Goal: Check status: Check status

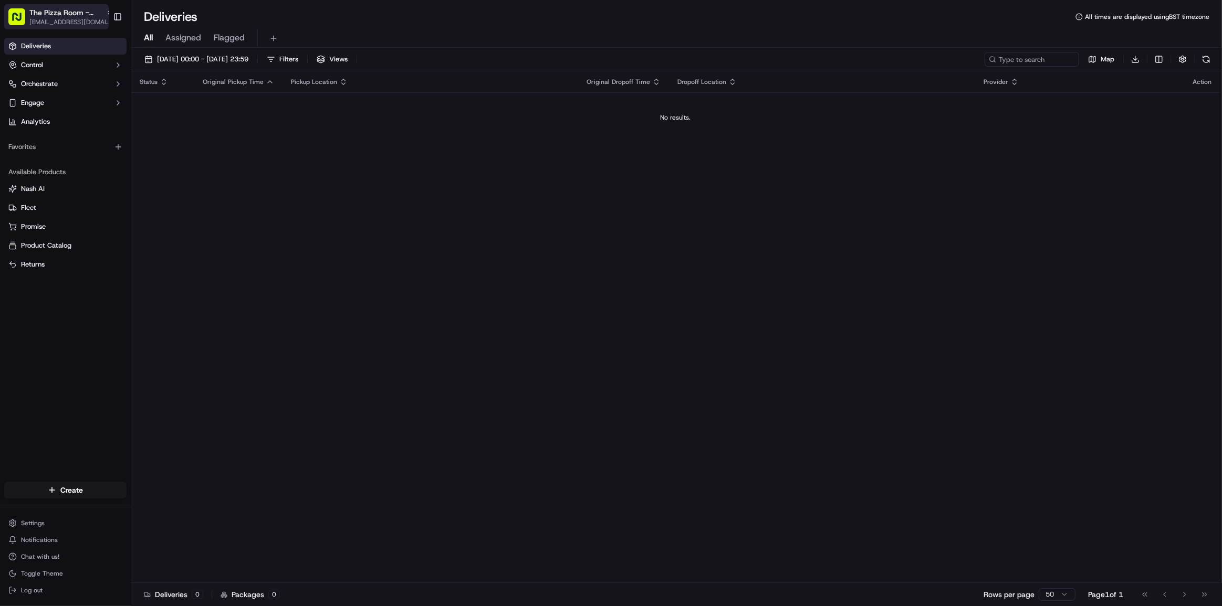
click at [55, 24] on span "[EMAIL_ADDRESS][DOMAIN_NAME]" at bounding box center [71, 22] width 84 height 8
type input "ori"
click at [204, 52] on div "[PERSON_NAME]'s Original" at bounding box center [189, 54] width 152 height 21
click at [249, 66] on button "[DATE] 00:00 - [DATE] 23:59" at bounding box center [196, 59] width 113 height 15
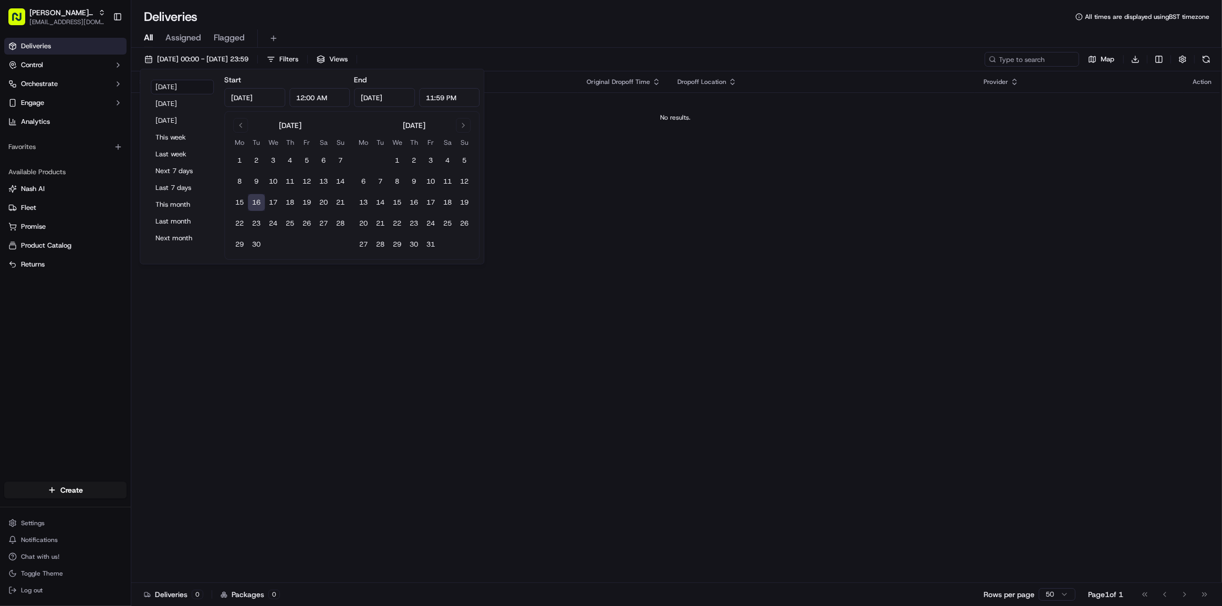
click at [486, 318] on div "Status Original Pickup Time Pickup Location Original Dropoff Time Dropoff Locat…" at bounding box center [675, 327] width 1088 height 512
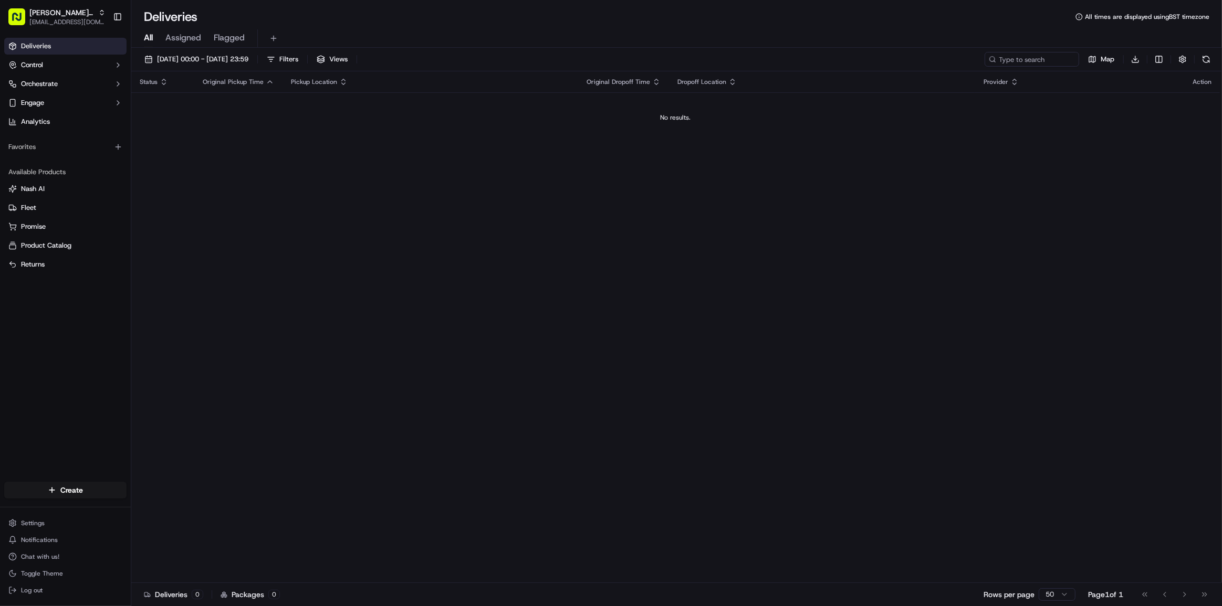
drag, startPoint x: 550, startPoint y: 283, endPoint x: 507, endPoint y: 258, distance: 49.4
click at [507, 258] on div "Status Original Pickup Time Pickup Location Original Dropoff Time Dropoff Locat…" at bounding box center [675, 327] width 1088 height 512
drag, startPoint x: 511, startPoint y: 257, endPoint x: 502, endPoint y: 254, distance: 9.3
drag, startPoint x: 502, startPoint y: 254, endPoint x: 457, endPoint y: 231, distance: 50.2
click at [457, 231] on div "Status Original Pickup Time Pickup Location Original Dropoff Time Dropoff Locat…" at bounding box center [675, 327] width 1088 height 512
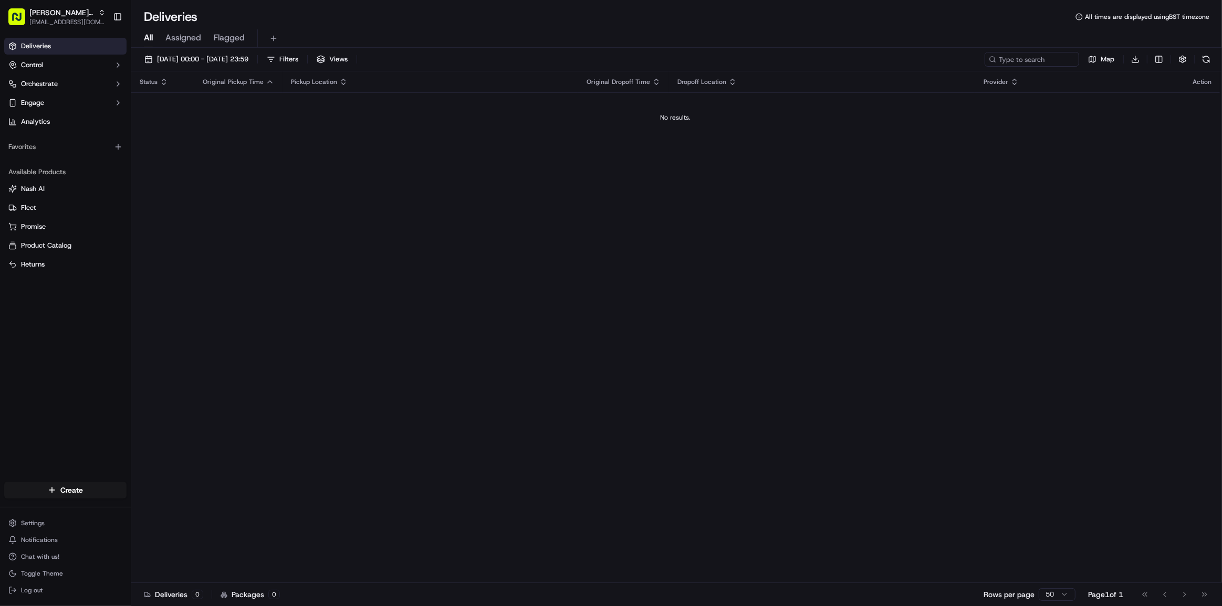
drag, startPoint x: 453, startPoint y: 224, endPoint x: 432, endPoint y: 221, distance: 20.7
drag, startPoint x: 432, startPoint y: 221, endPoint x: 413, endPoint y: 212, distance: 20.9
click at [413, 212] on div "Status Original Pickup Time Pickup Location Original Dropoff Time Dropoff Locat…" at bounding box center [675, 327] width 1088 height 512
drag, startPoint x: 462, startPoint y: 206, endPoint x: 443, endPoint y: 209, distance: 19.2
drag, startPoint x: 443, startPoint y: 209, endPoint x: 428, endPoint y: 205, distance: 15.9
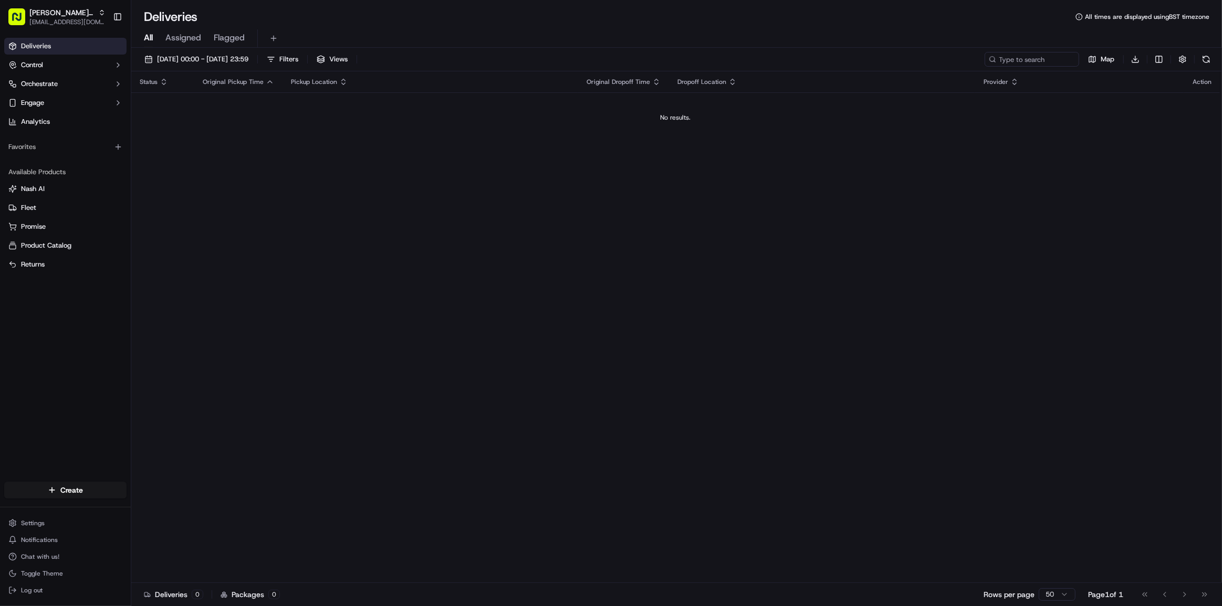
click at [428, 205] on div "Status Original Pickup Time Pickup Location Original Dropoff Time Dropoff Locat…" at bounding box center [675, 327] width 1088 height 512
click at [196, 64] on span "[DATE] 00:00 - [DATE] 23:59" at bounding box center [202, 59] width 91 height 9
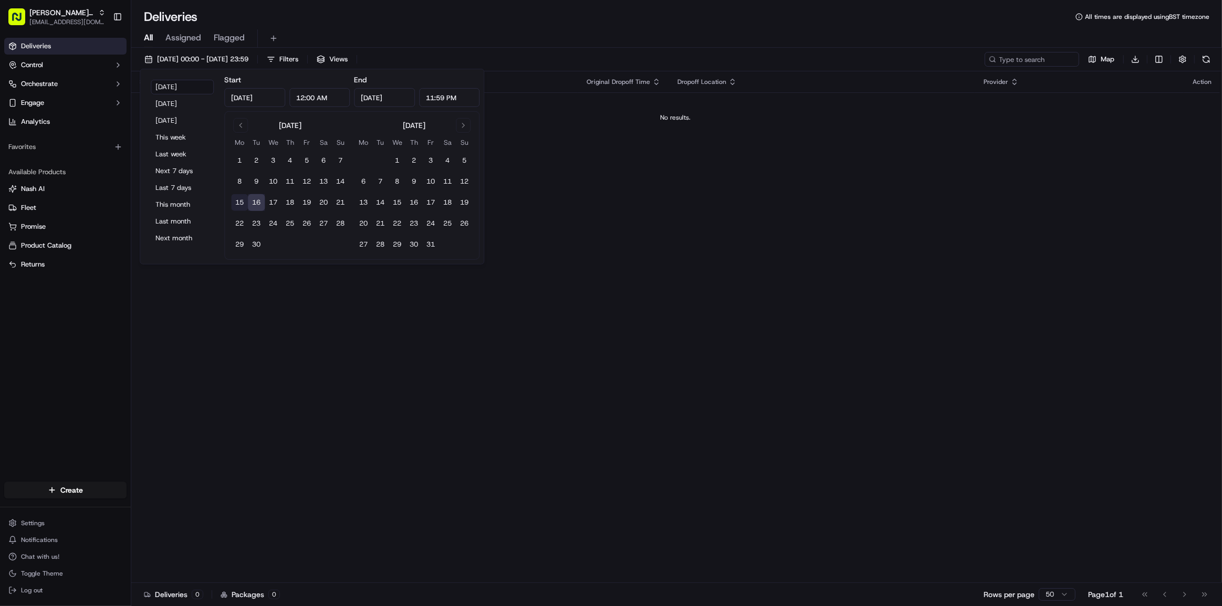
drag, startPoint x: 237, startPoint y: 198, endPoint x: 317, endPoint y: 196, distance: 79.8
click at [238, 199] on button "15" at bounding box center [239, 202] width 17 height 17
type input "[DATE]"
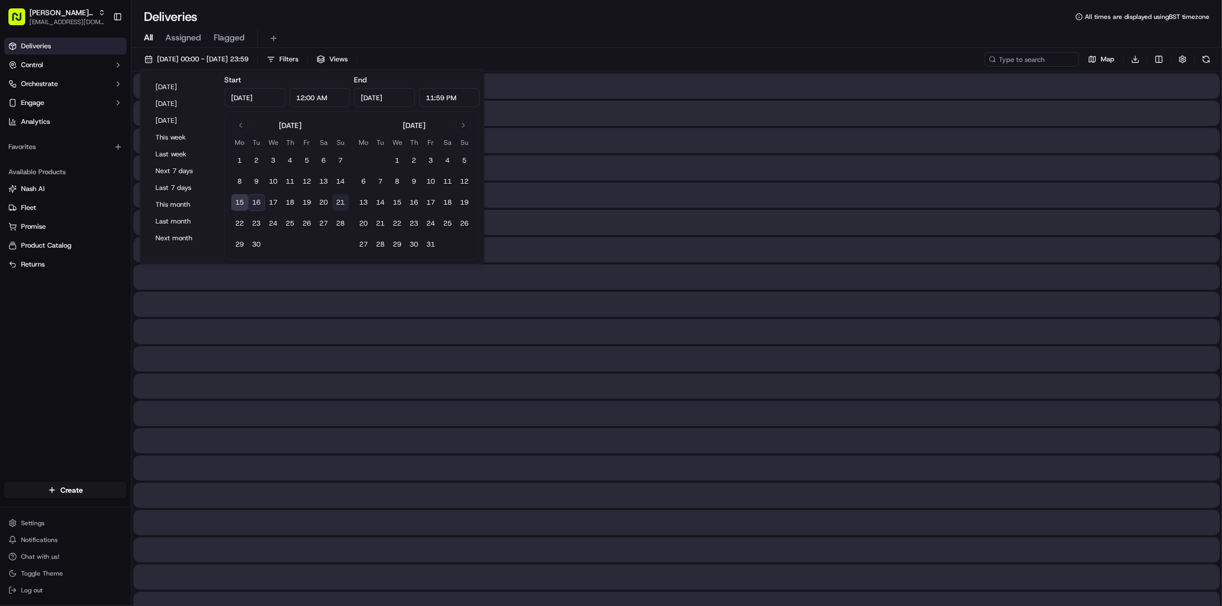
click at [342, 199] on button "21" at bounding box center [340, 202] width 17 height 17
type input "[DATE]"
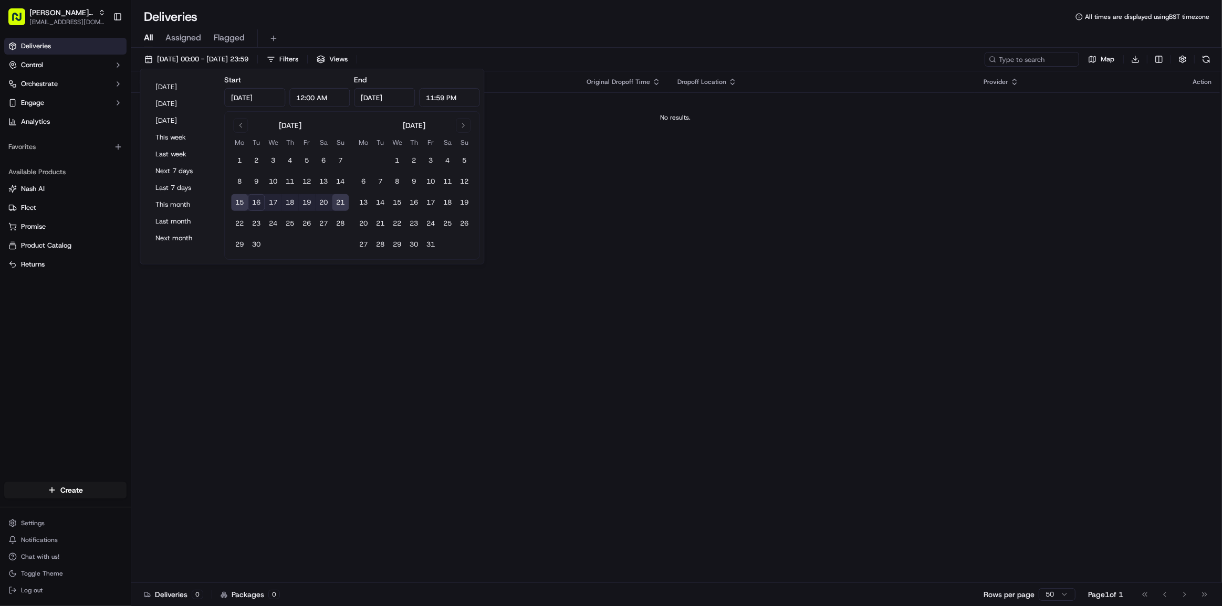
drag, startPoint x: 614, startPoint y: 227, endPoint x: 608, endPoint y: 227, distance: 6.3
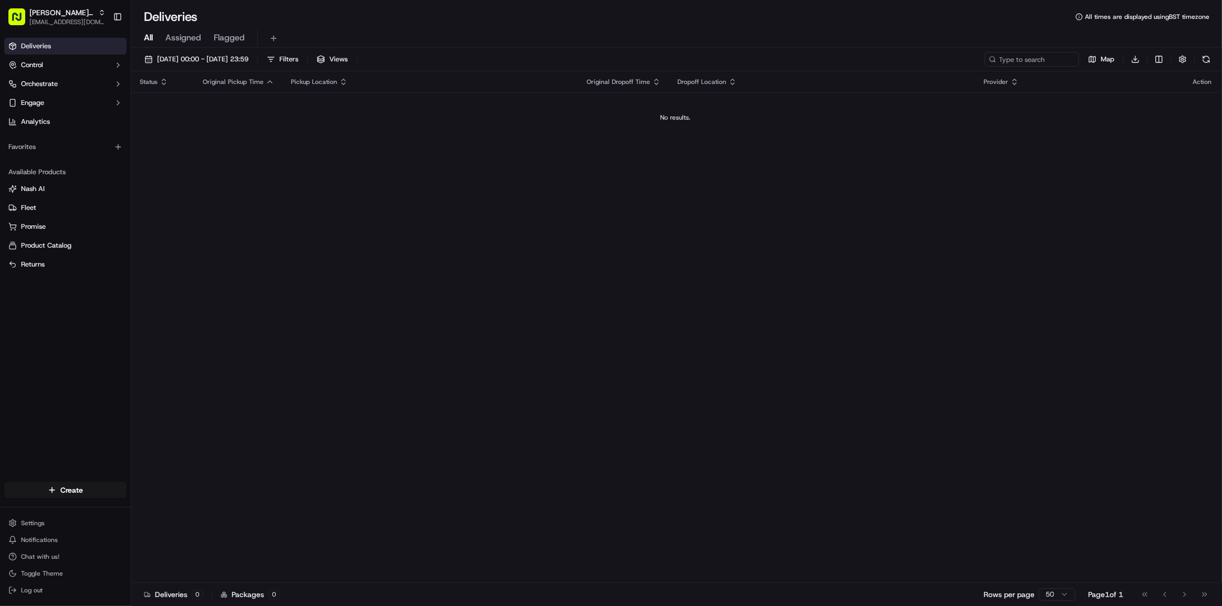
drag, startPoint x: 516, startPoint y: 235, endPoint x: 507, endPoint y: 217, distance: 20.2
drag, startPoint x: 507, startPoint y: 217, endPoint x: 476, endPoint y: 165, distance: 60.2
click at [481, 175] on div "Status Original Pickup Time Pickup Location Original Dropoff Time Dropoff Locat…" at bounding box center [675, 327] width 1088 height 512
